Goal: Communication & Community: Answer question/provide support

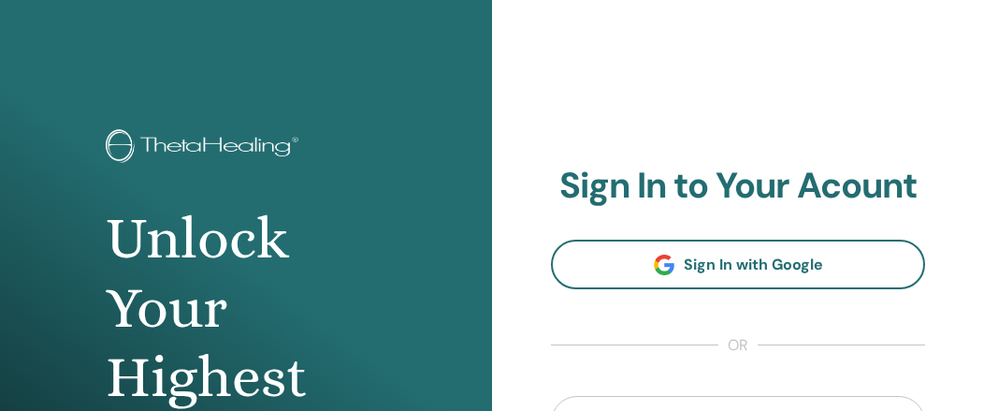
scroll to position [254, 0]
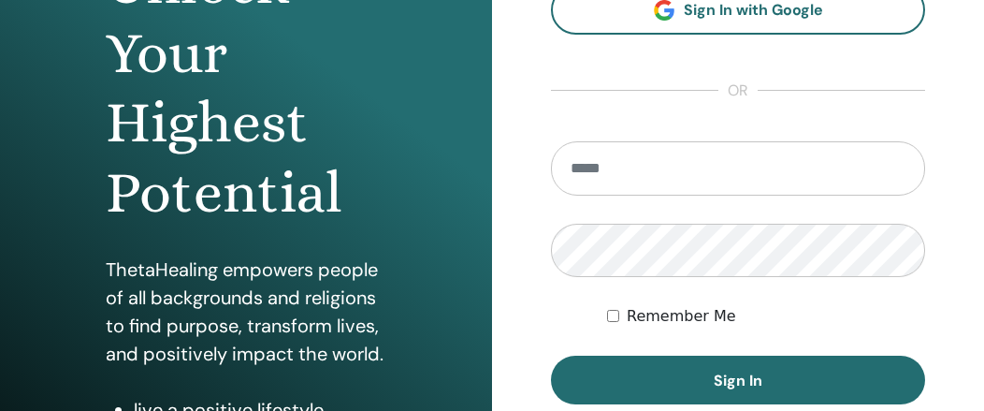
type input "**********"
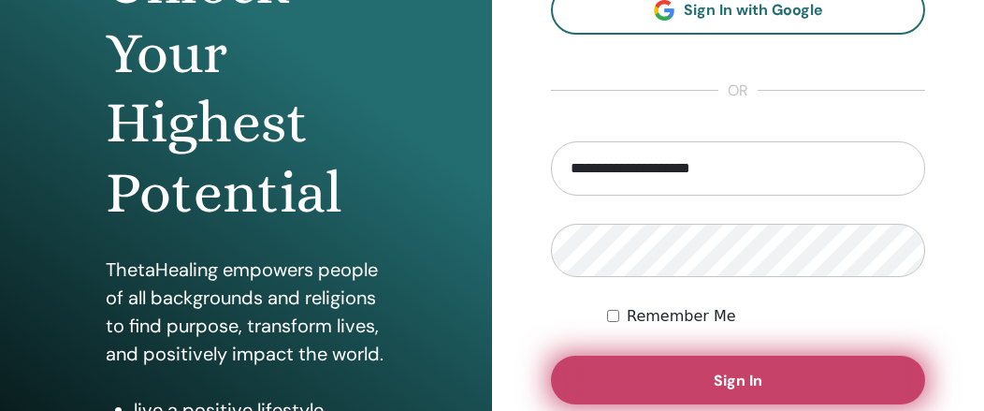
click at [675, 387] on button "Sign In" at bounding box center [738, 379] width 374 height 49
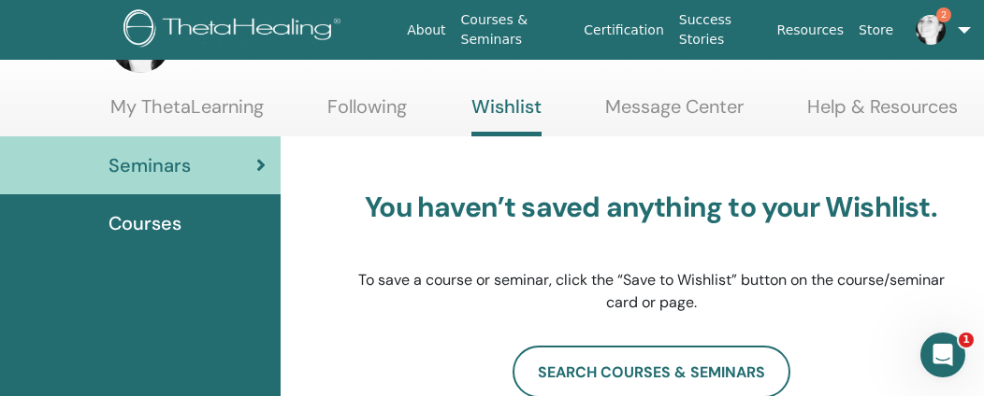
scroll to position [94, 0]
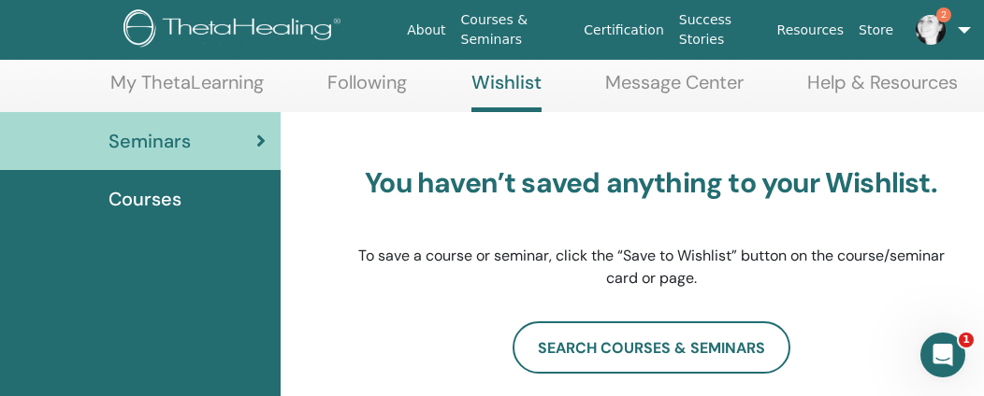
click at [928, 23] on img at bounding box center [930, 30] width 30 height 30
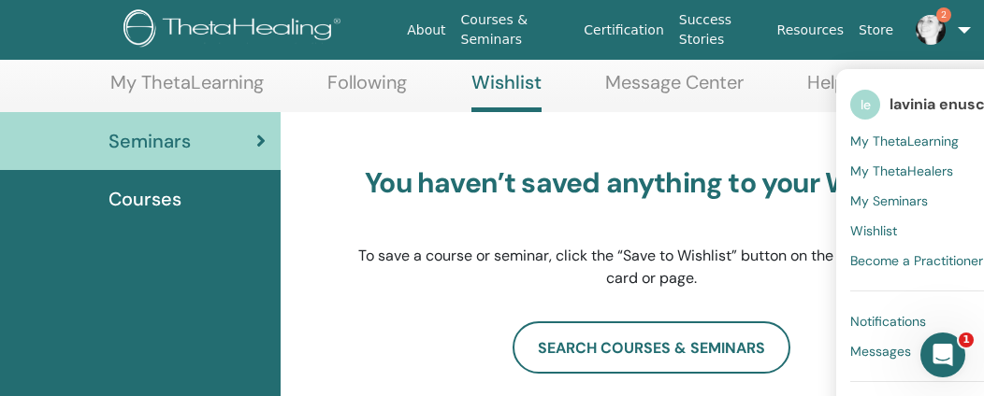
click at [877, 356] on span "Messages" at bounding box center [880, 351] width 61 height 17
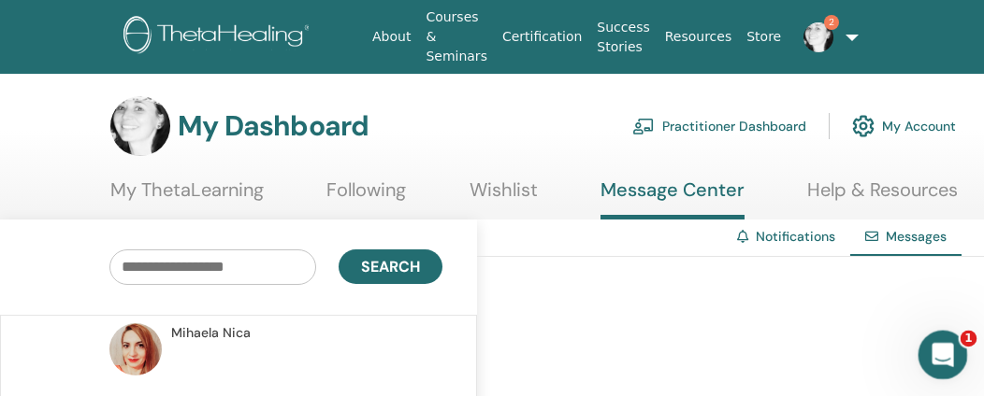
click at [944, 361] on icon "Apri il messenger Intercom" at bounding box center [940, 353] width 31 height 31
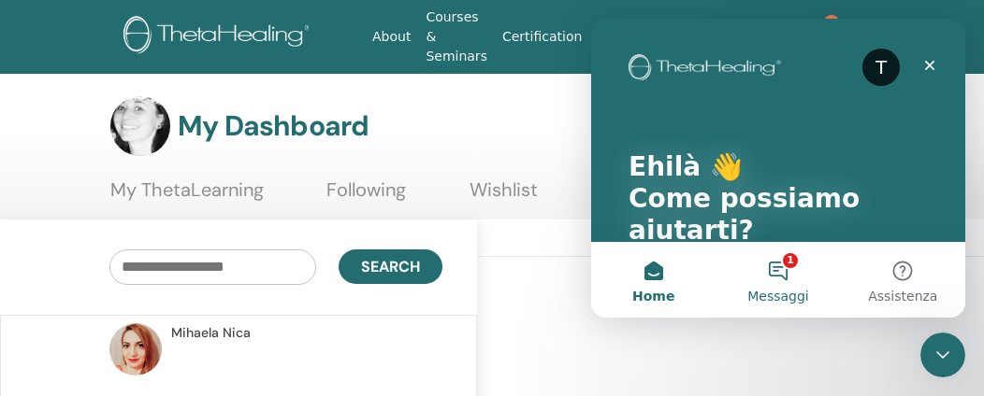
click at [786, 271] on button "1 Messaggi" at bounding box center [777, 280] width 124 height 75
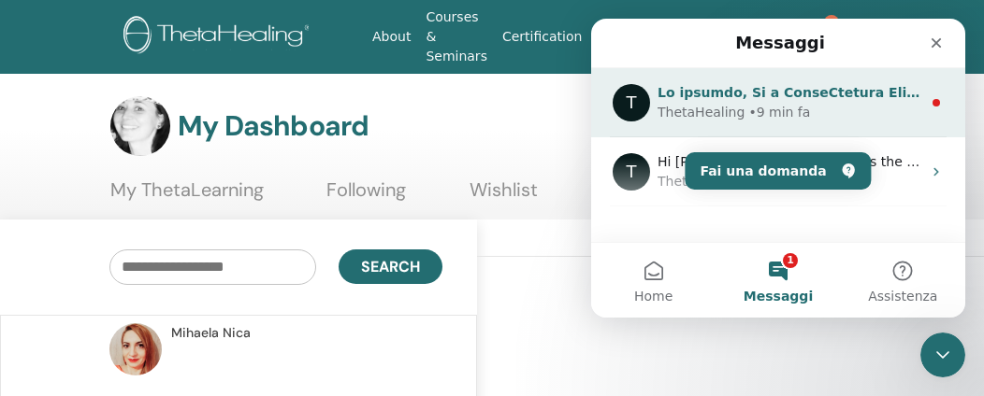
scroll to position [38, 0]
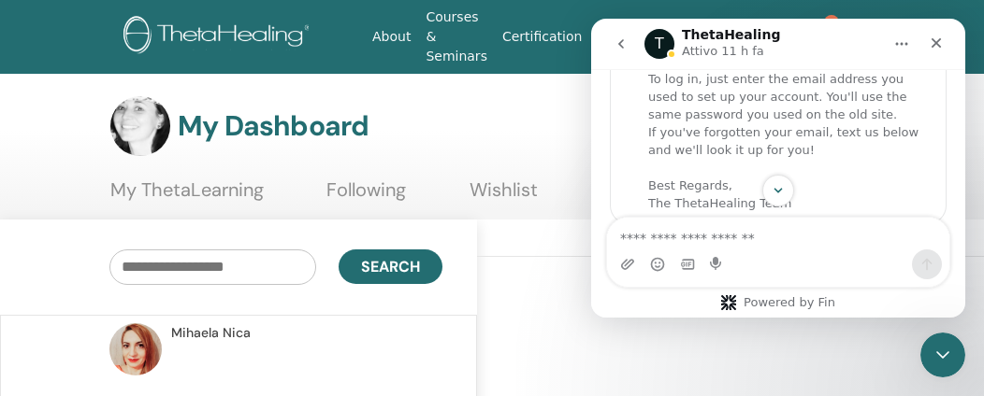
scroll to position [0, 0]
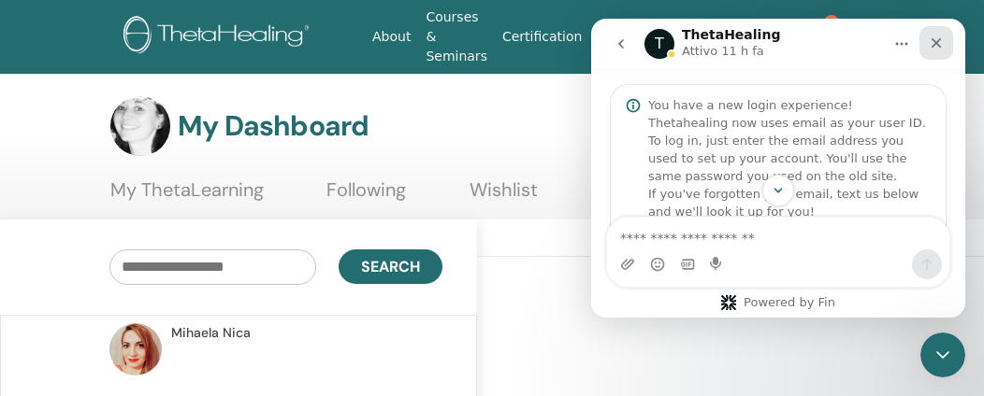
click at [936, 42] on icon "Chiudi" at bounding box center [936, 43] width 10 height 10
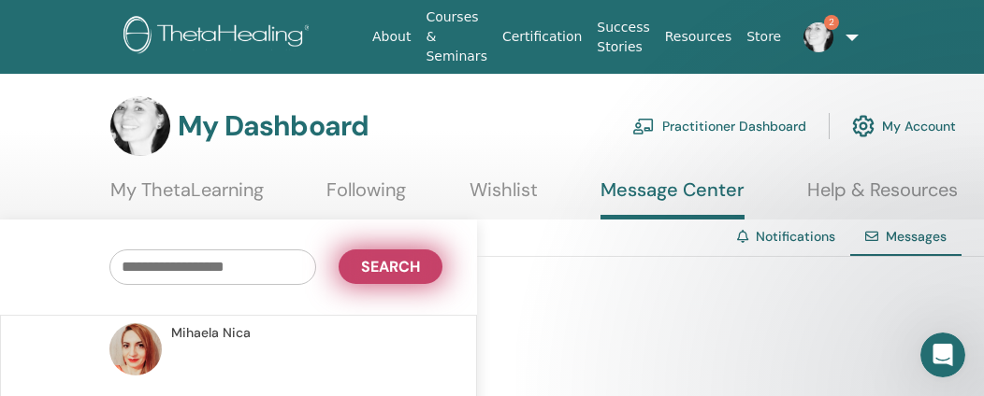
scroll to position [280, 0]
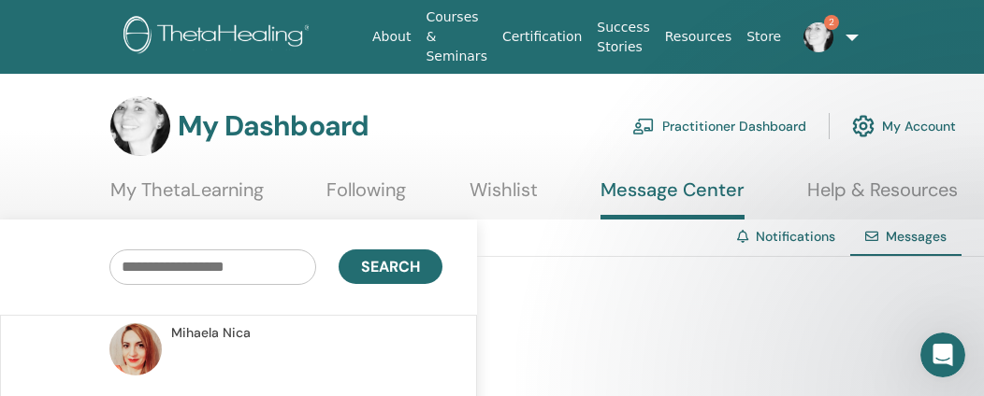
click at [546, 27] on link "Certification" at bounding box center [542, 37] width 94 height 35
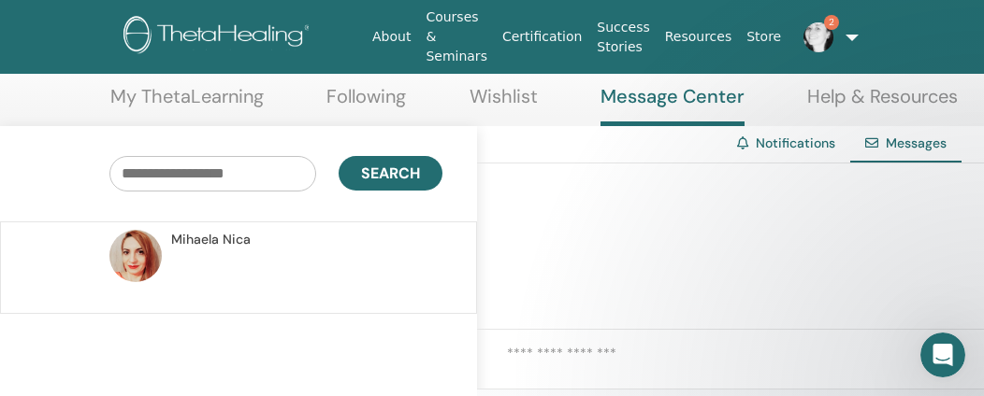
click at [164, 238] on div "Mihaela Nica" at bounding box center [300, 268] width 273 height 76
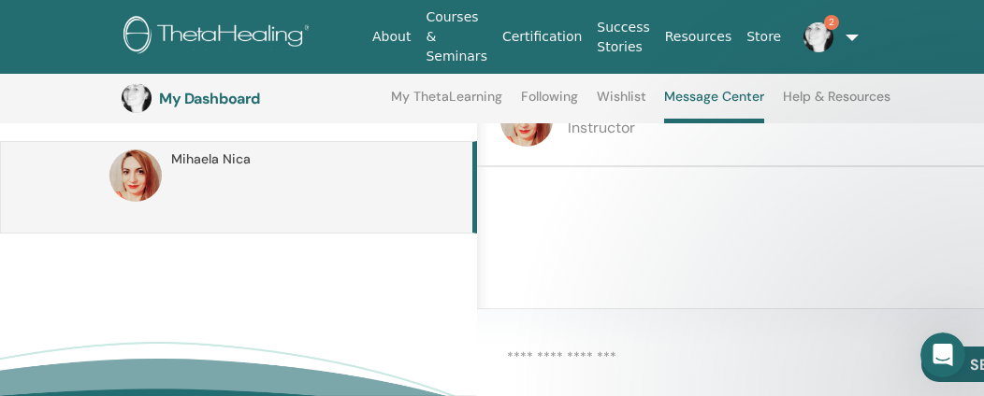
scroll to position [236, 0]
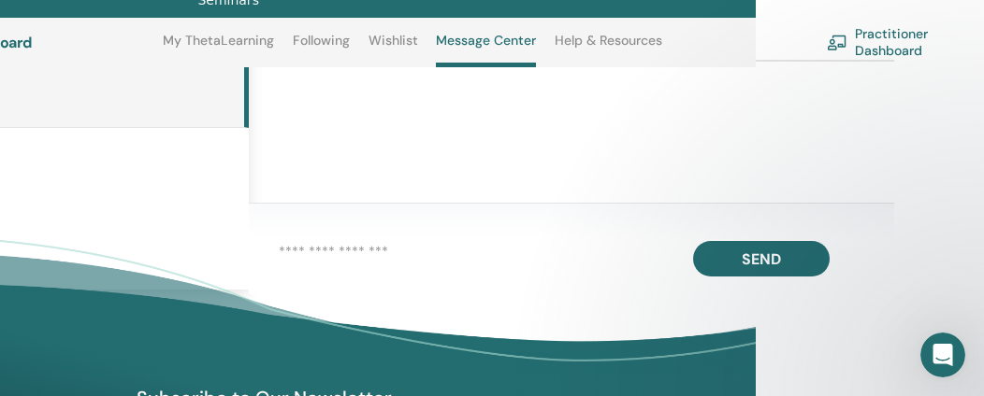
scroll to position [329, 144]
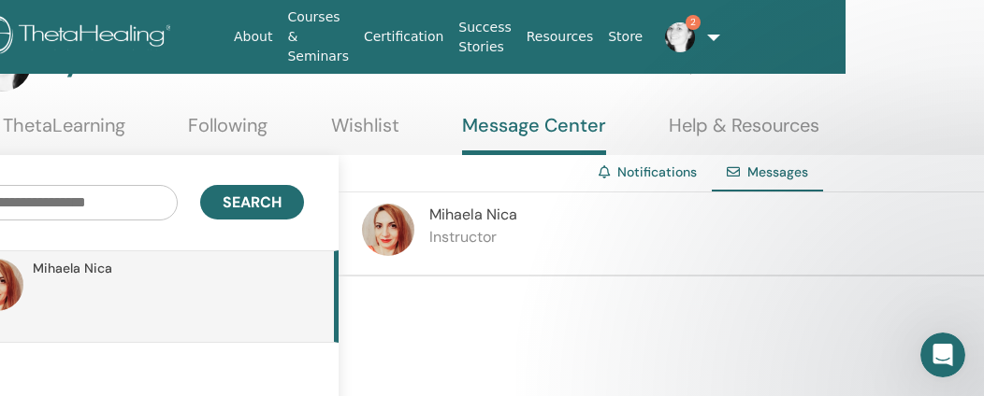
scroll to position [94, 138]
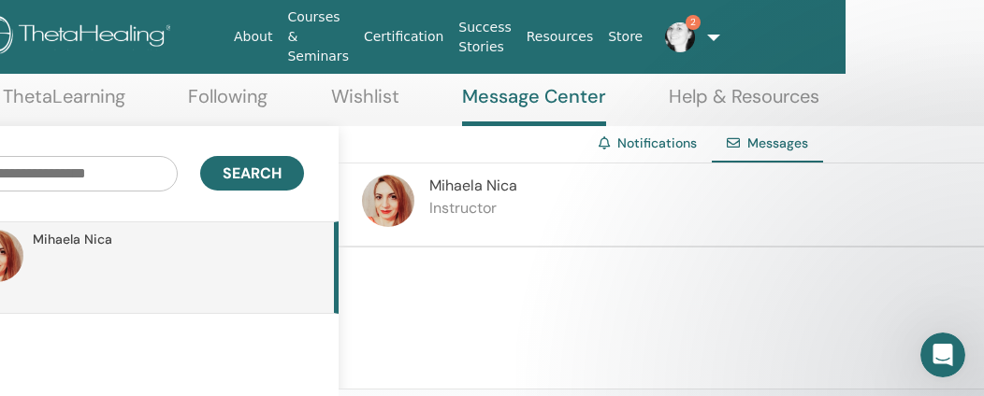
click at [401, 263] on div at bounding box center [661, 331] width 645 height 166
click at [462, 176] on span "Mihaela Nica" at bounding box center [473, 186] width 88 height 20
click at [785, 135] on span "Messages" at bounding box center [777, 143] width 61 height 17
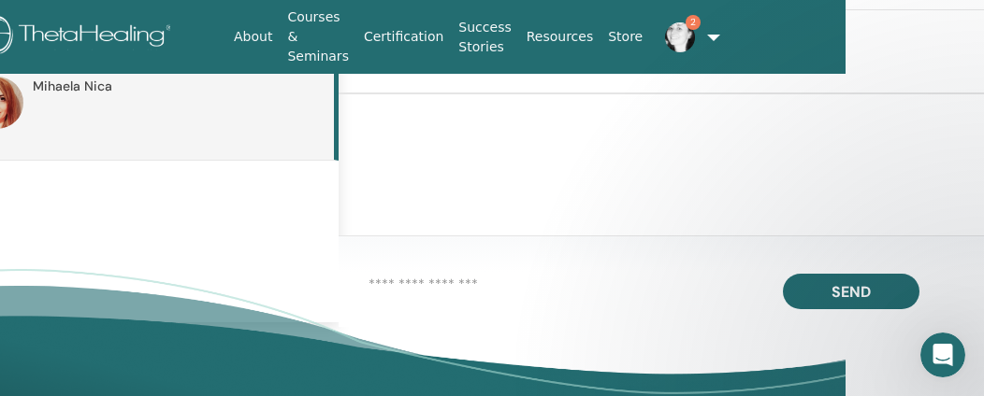
scroll to position [0, 138]
